Goal: Download file/media

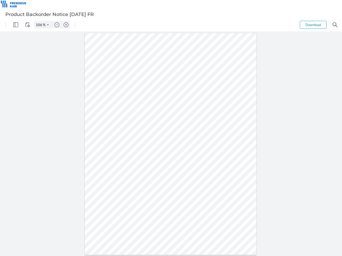
click at [16, 25] on img "Panel" at bounding box center [15, 24] width 5 height 5
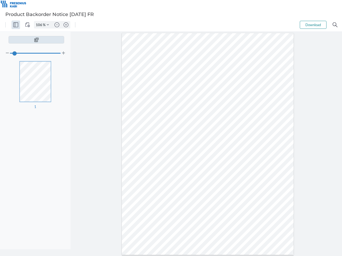
click at [27, 25] on img "View Controls" at bounding box center [27, 24] width 5 height 5
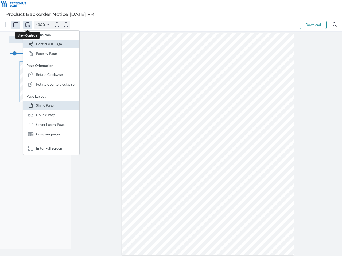
click at [40, 25] on input "106" at bounding box center [38, 24] width 9 height 5
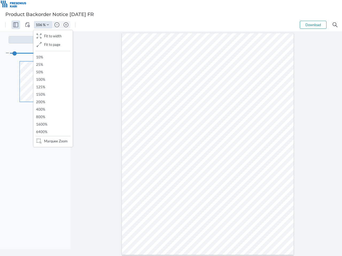
click at [48, 25] on img "Zoom Controls" at bounding box center [48, 25] width 2 height 2
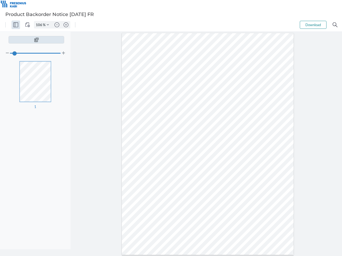
click at [57, 25] on img "Zoom out" at bounding box center [56, 24] width 5 height 5
click at [66, 25] on img "Zoom in" at bounding box center [66, 24] width 5 height 5
type input "106"
click at [313, 25] on button "Download" at bounding box center [312, 25] width 27 height 8
click at [335, 25] on img "Search" at bounding box center [334, 24] width 5 height 5
